Goal: Task Accomplishment & Management: Complete application form

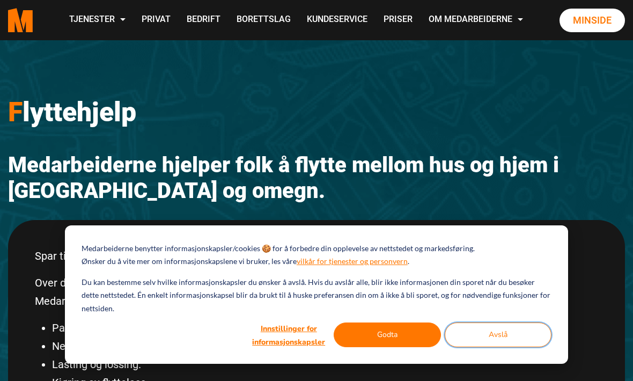
click at [513, 333] on button "Avslå" at bounding box center [498, 334] width 107 height 25
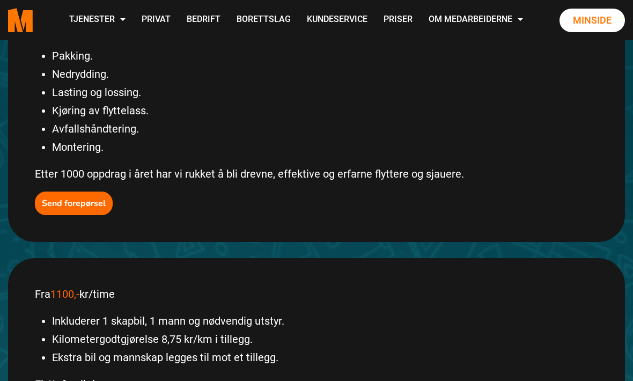
scroll to position [271, 0]
click at [67, 201] on b "Send forepørsel" at bounding box center [74, 204] width 64 height 12
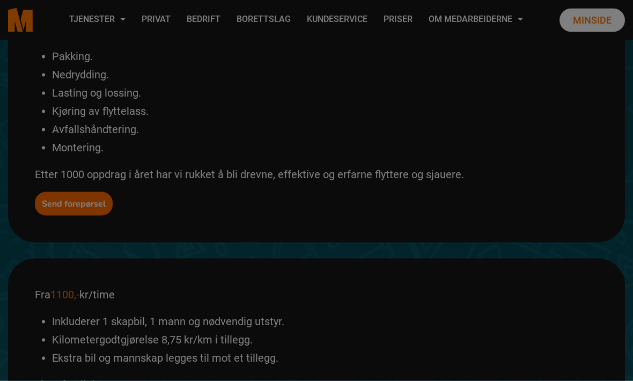
scroll to position [272, 0]
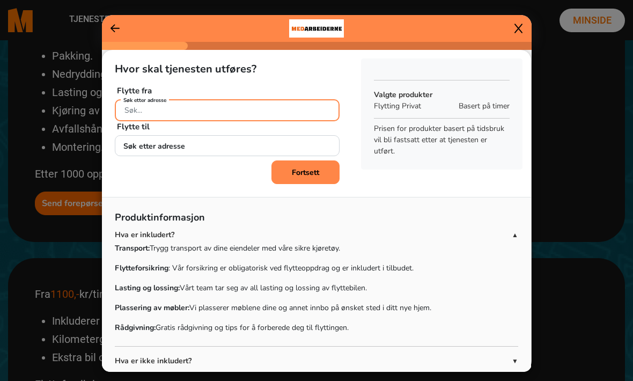
click at [216, 121] on input "Søk etter adresse" at bounding box center [227, 110] width 225 height 22
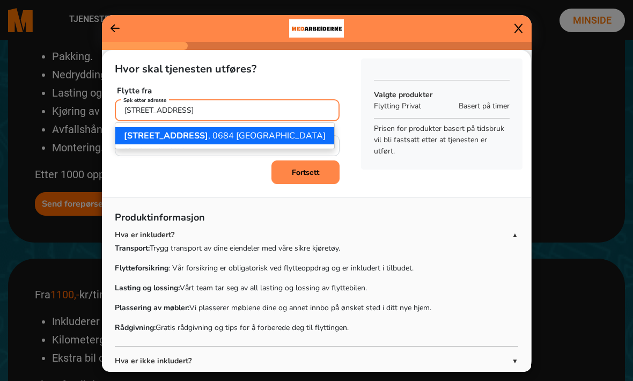
click at [230, 142] on ngb-highlight "[STREET_ADDRESS]" at bounding box center [225, 136] width 202 height 12
type input "[STREET_ADDRESS]"
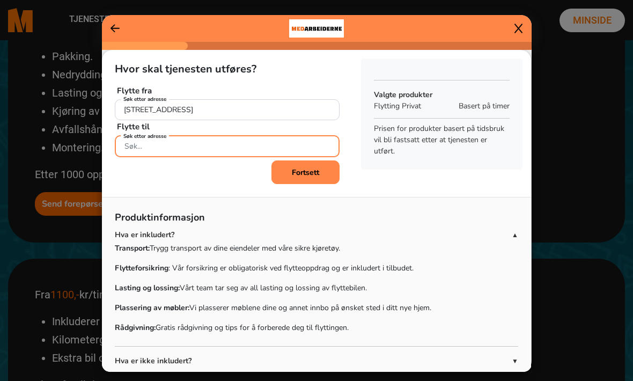
click at [166, 154] on div "Søk etter adresse" at bounding box center [227, 144] width 225 height 19
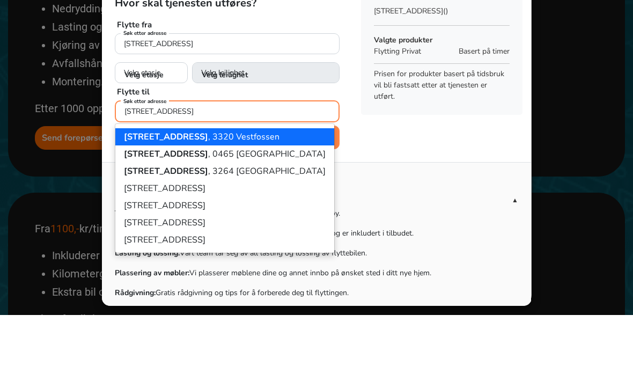
click at [218, 214] on ngb-highlight "[STREET_ADDRESS]" at bounding box center [225, 220] width 202 height 12
type input "[STREET_ADDRESS]"
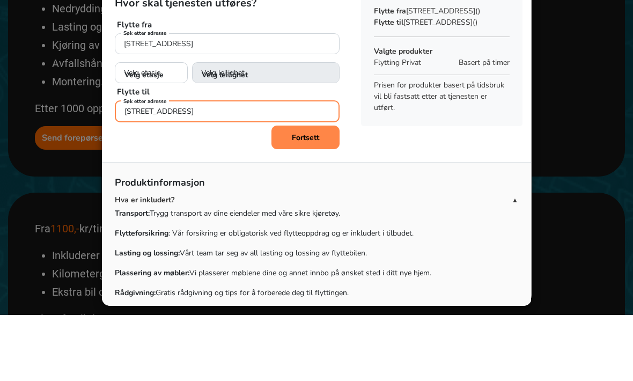
scroll to position [0, 0]
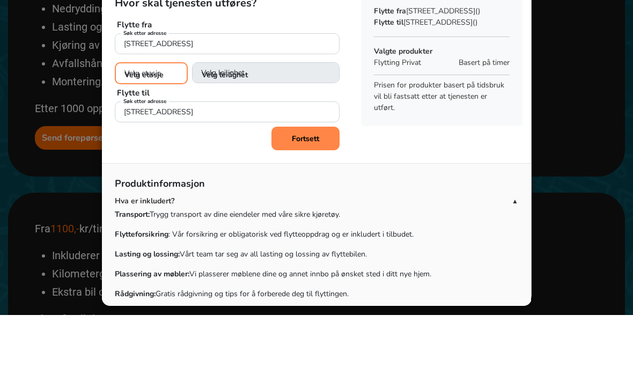
click at [160, 128] on select "Velg etasje 1. etasje 2. etasje 3. etasje 4. etasje 5. etasje 6. etasje 7. etas…" at bounding box center [151, 139] width 73 height 22
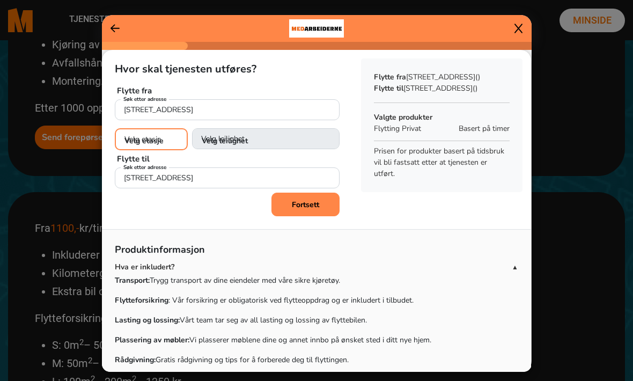
select select "08"
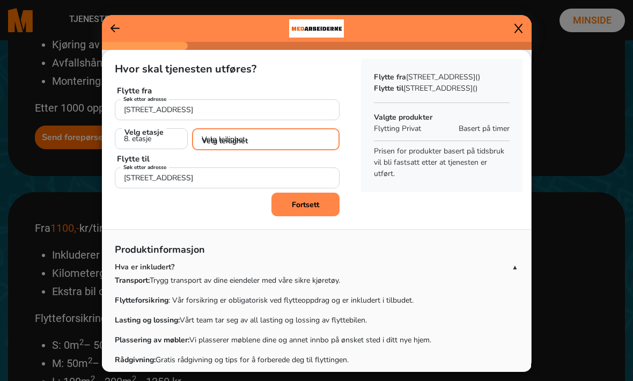
click at [310, 150] on select "Velg leilighet 1. dør fra venstre (H0801)" at bounding box center [266, 139] width 148 height 22
select select "H0801"
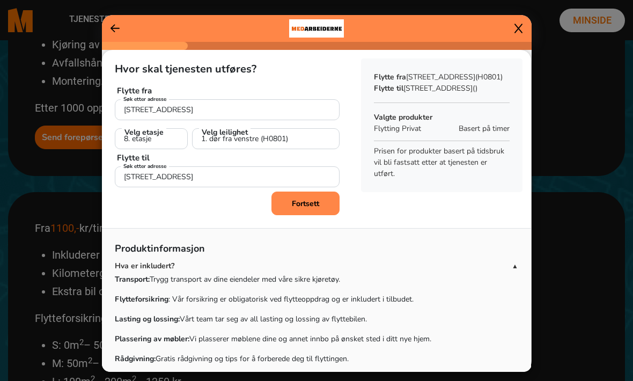
click at [311, 209] on b "Fortsett" at bounding box center [305, 203] width 27 height 10
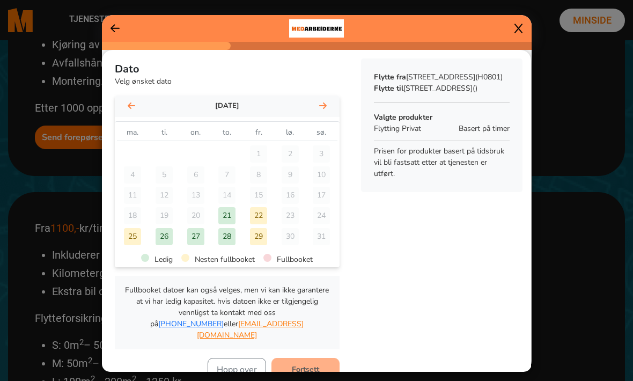
click at [261, 224] on div "22" at bounding box center [258, 215] width 17 height 17
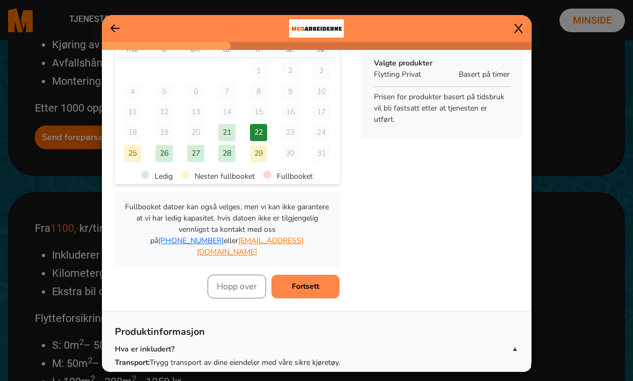
scroll to position [85, 0]
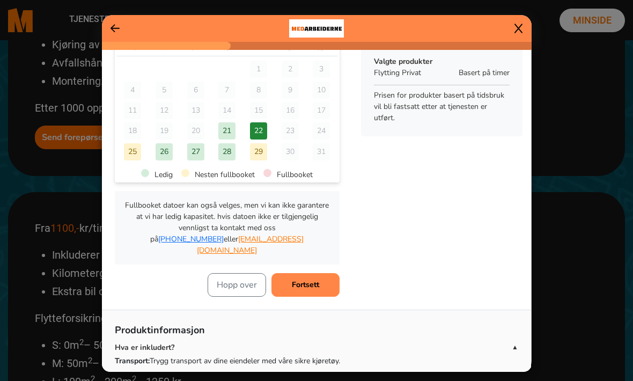
click at [315, 290] on b "Fortsett" at bounding box center [305, 284] width 27 height 10
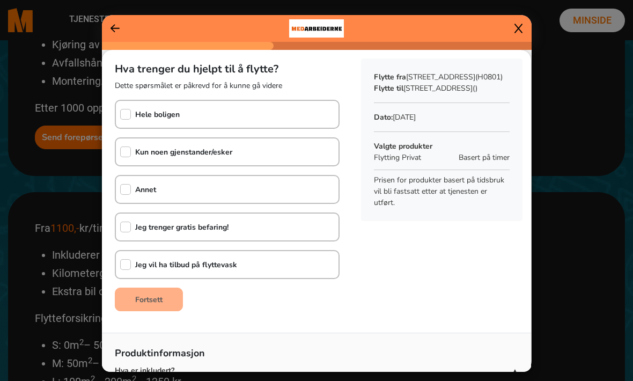
scroll to position [0, 0]
click at [128, 195] on input "checkbox" at bounding box center [125, 189] width 11 height 11
checkbox input "true"
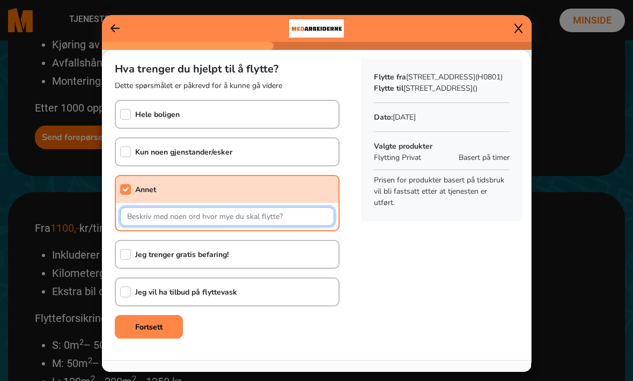
click at [156, 226] on input "text" at bounding box center [227, 216] width 214 height 19
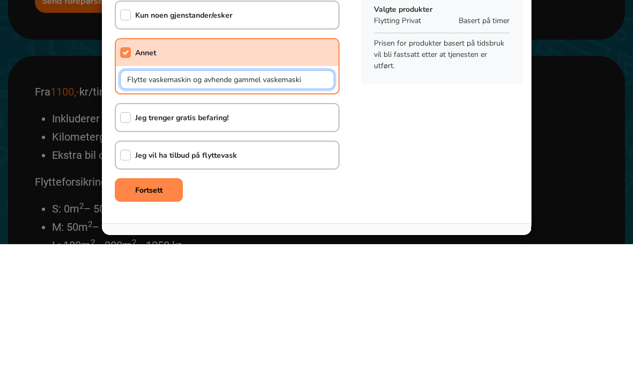
type input "Flytte vaskemaskin og avhende gammel vaskemaskin"
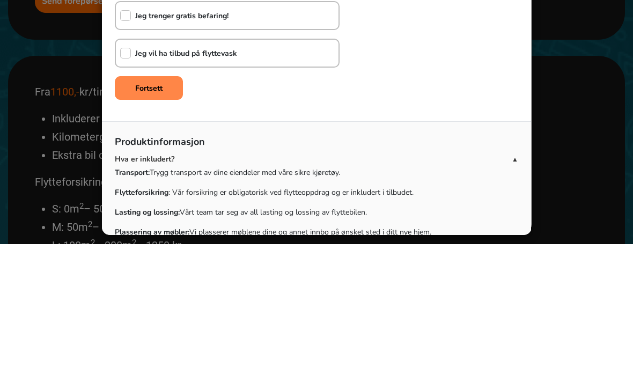
scroll to position [104, 0]
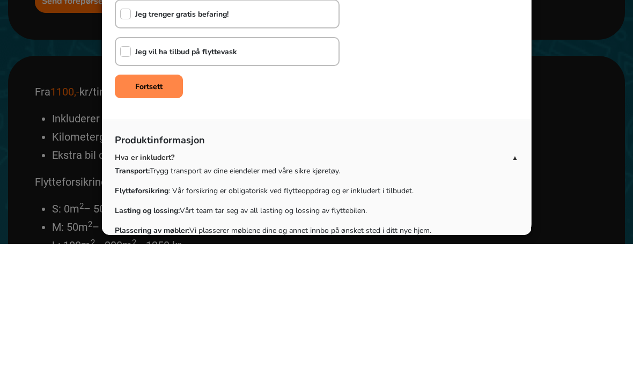
click at [160, 218] on b "Fortsett" at bounding box center [148, 223] width 27 height 10
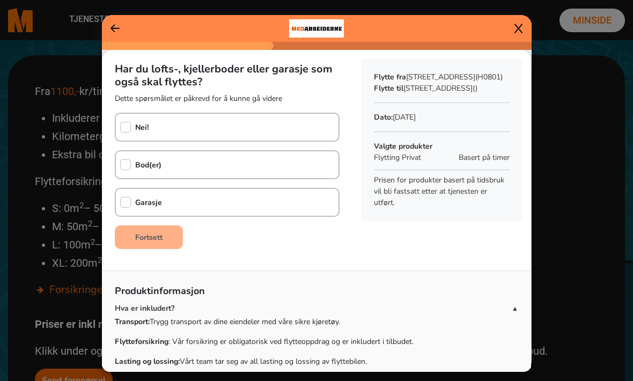
scroll to position [0, 0]
click at [126, 132] on input "checkbox" at bounding box center [125, 127] width 11 height 11
checkbox input "true"
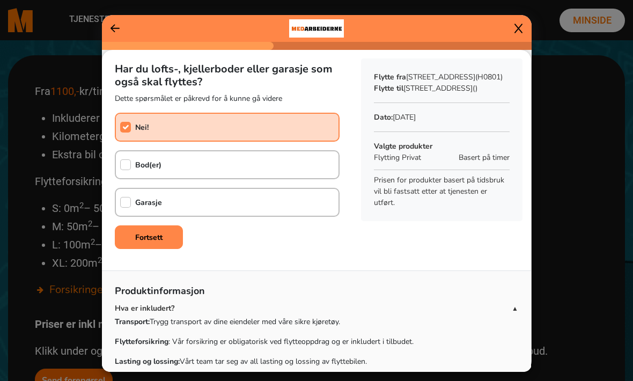
click at [163, 242] on b "Fortsett" at bounding box center [148, 237] width 27 height 10
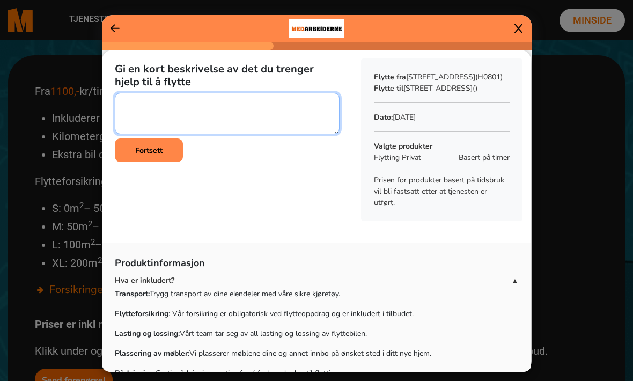
click at [138, 120] on textarea at bounding box center [227, 113] width 225 height 41
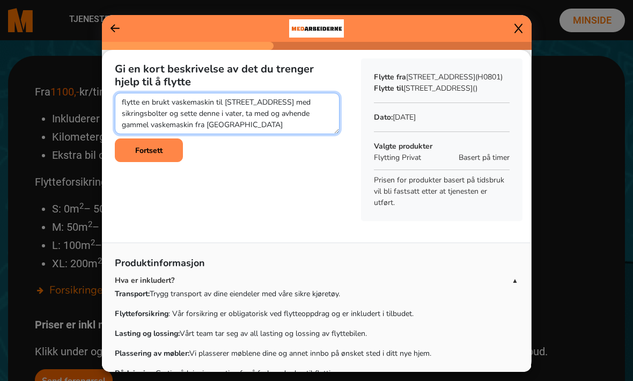
type textarea "flytte en brukt vaskemaskin til [STREET_ADDRESS] med sikringsbolter og sette de…"
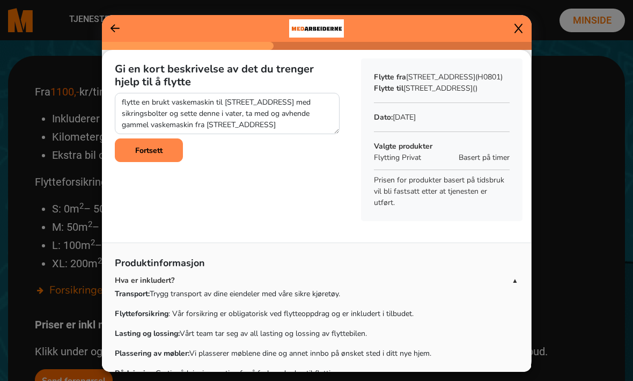
click at [158, 156] on b "Fortsett" at bounding box center [148, 150] width 27 height 10
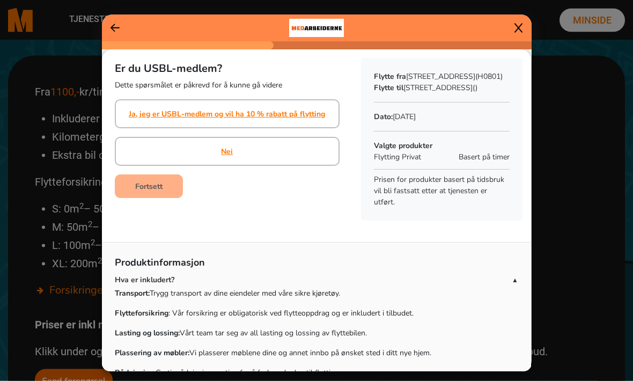
click at [235, 166] on div "Nei" at bounding box center [227, 151] width 225 height 29
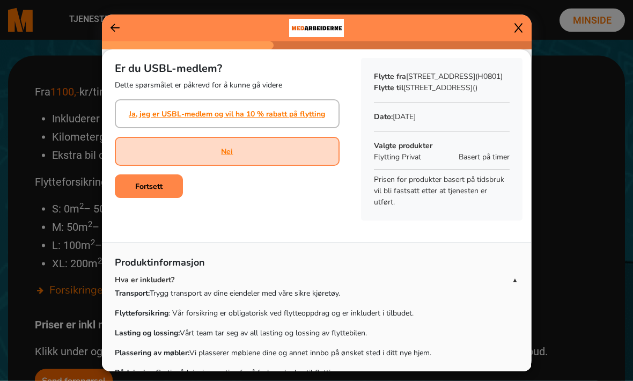
scroll to position [475, 0]
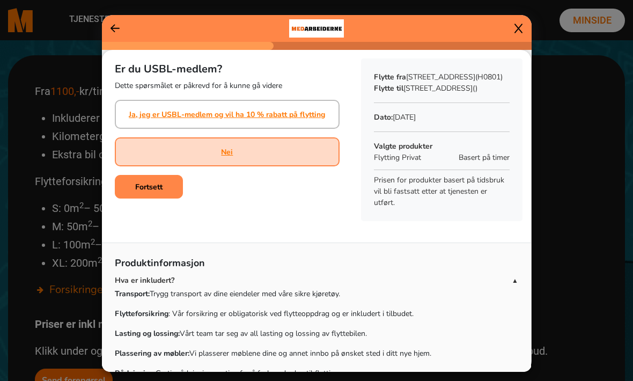
click at [159, 192] on b "Fortsett" at bounding box center [148, 187] width 27 height 10
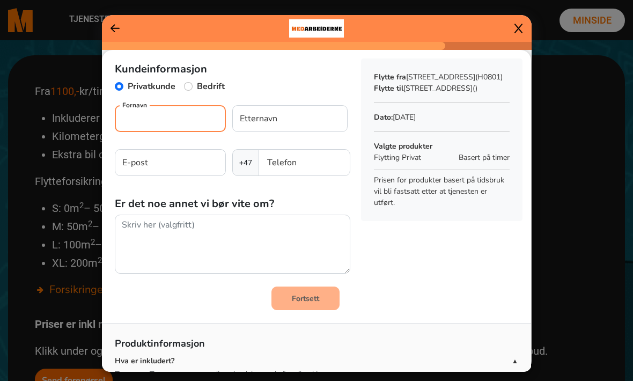
click at [153, 132] on input "Fornavn" at bounding box center [170, 118] width 111 height 27
type input "Alvhild"
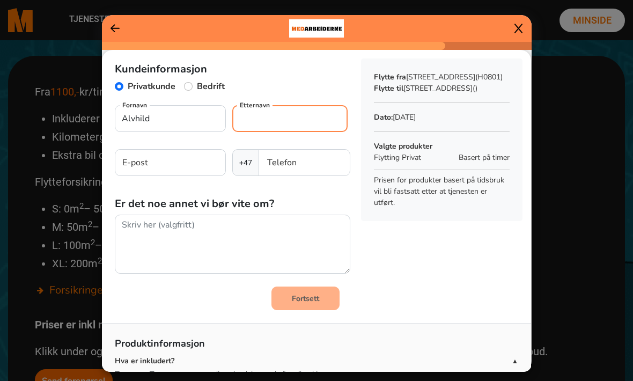
type input "Hedstein"
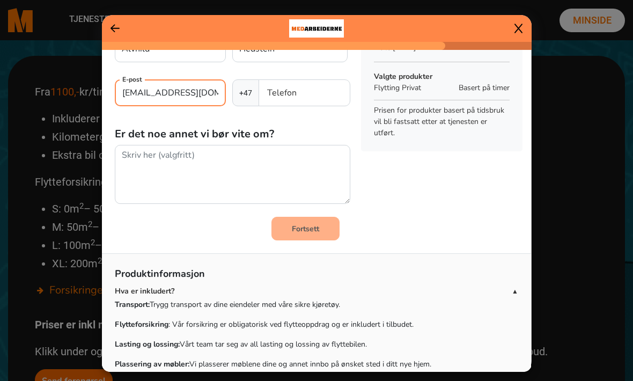
scroll to position [74, 0]
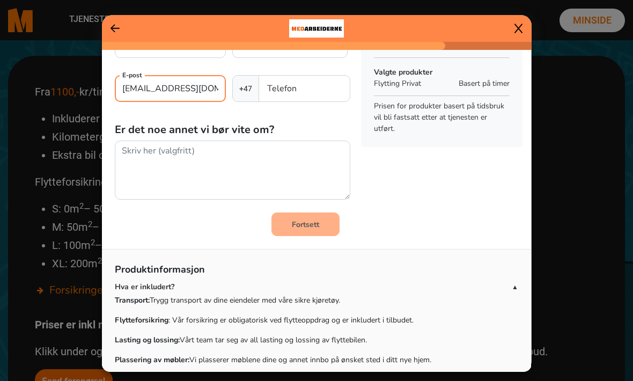
type input "[EMAIL_ADDRESS][DOMAIN_NAME]"
click at [281, 102] on input "Telefon" at bounding box center [304, 88] width 91 height 27
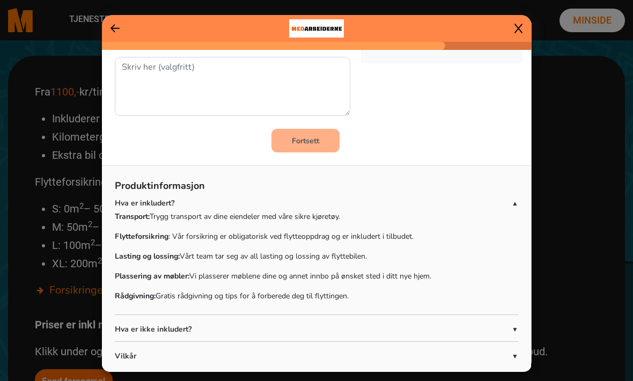
scroll to position [159, 0]
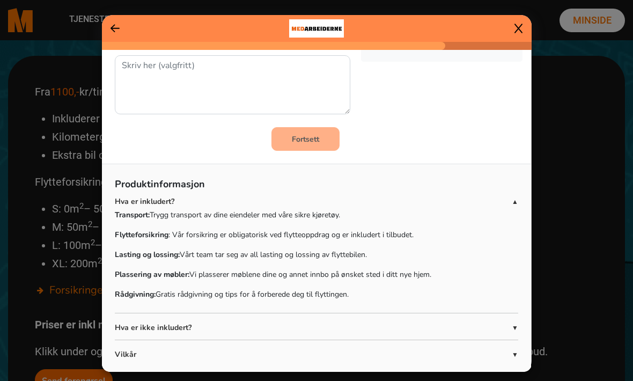
type input "93034879"
click at [309, 144] on b "Fortsett" at bounding box center [305, 139] width 27 height 10
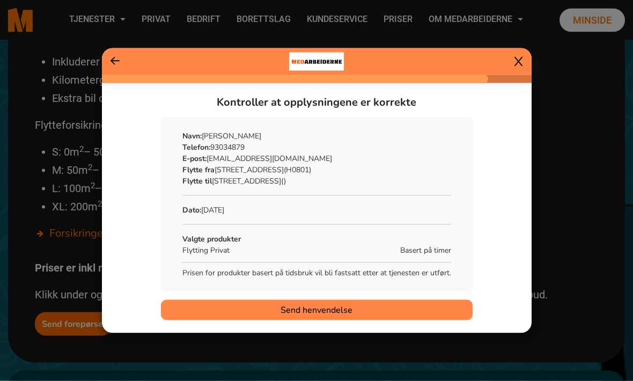
scroll to position [532, 0]
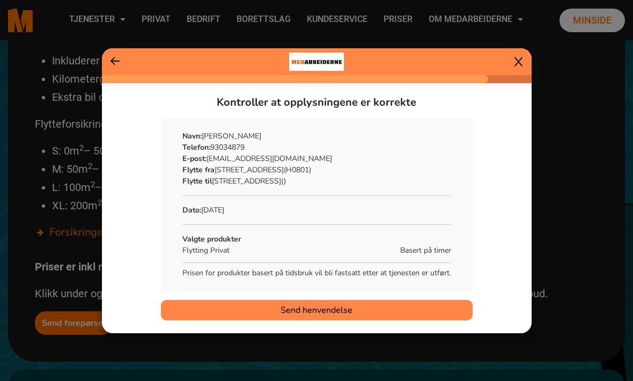
click at [329, 316] on span "Send henvendelse" at bounding box center [317, 310] width 72 height 13
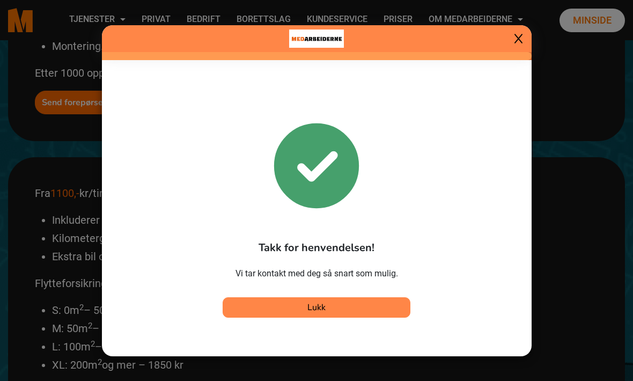
scroll to position [0, 0]
